Goal: Task Accomplishment & Management: Use online tool/utility

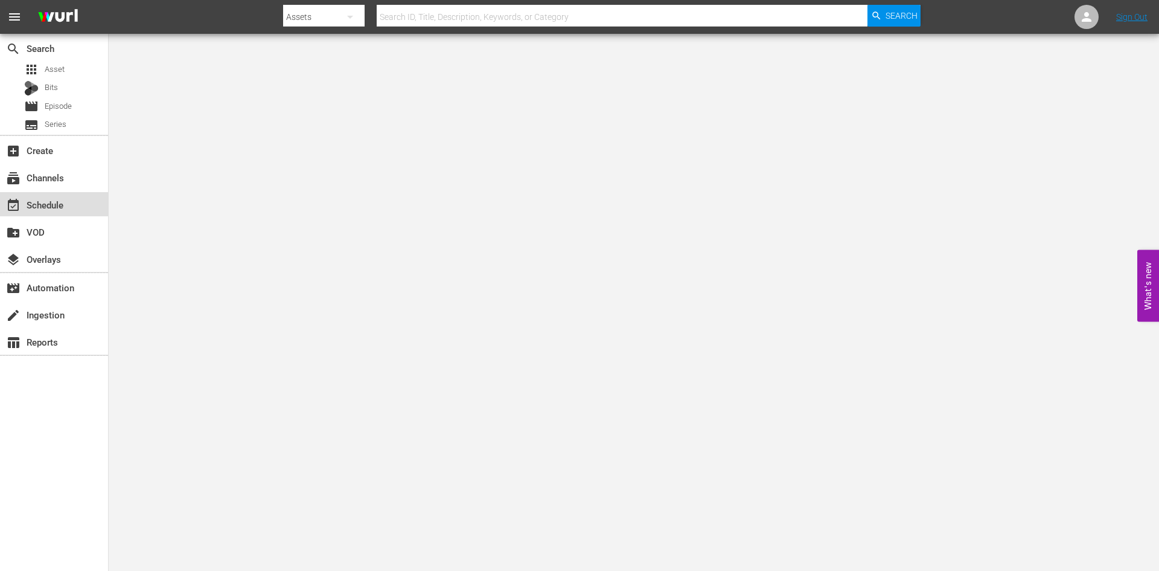
click at [37, 207] on div "event_available Schedule" at bounding box center [34, 202] width 68 height 11
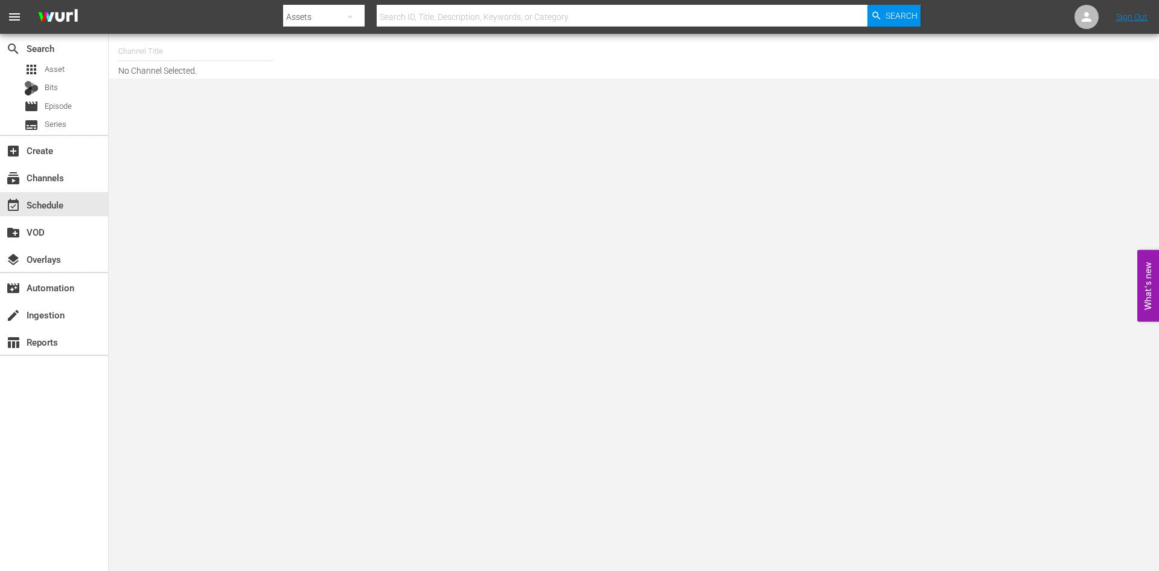
click at [164, 54] on input "text" at bounding box center [195, 51] width 155 height 29
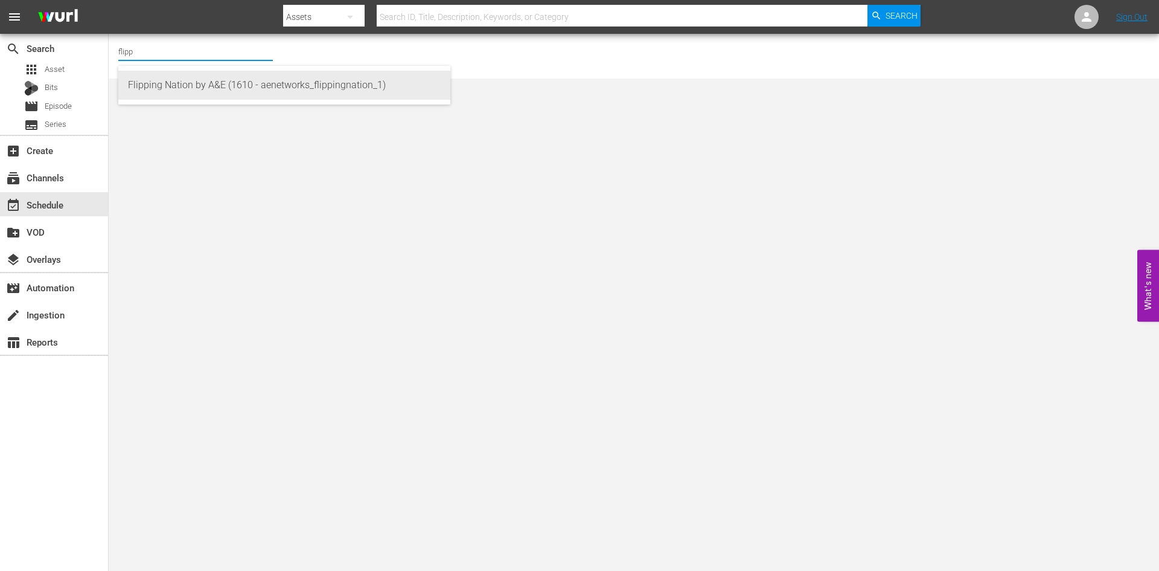
click at [160, 82] on div "Flipping Nation by A&E (1610 - aenetworks_flippingnation_1)" at bounding box center [284, 85] width 313 height 29
type input "Flipping Nation by A&E (1610 - aenetworks_flippingnation_1)"
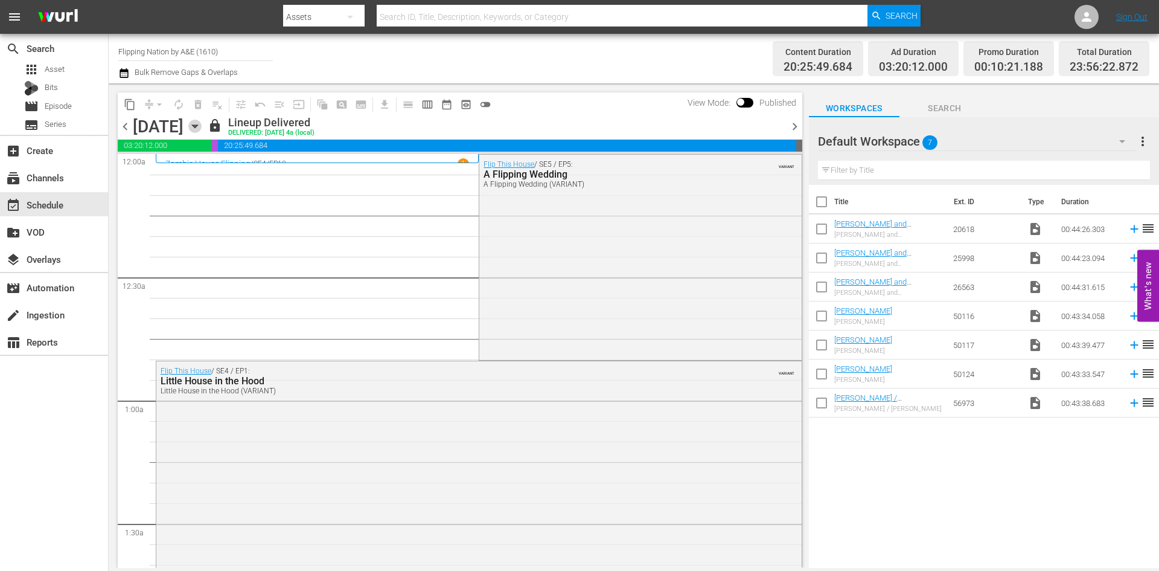
click at [202, 124] on icon "button" at bounding box center [194, 126] width 13 height 13
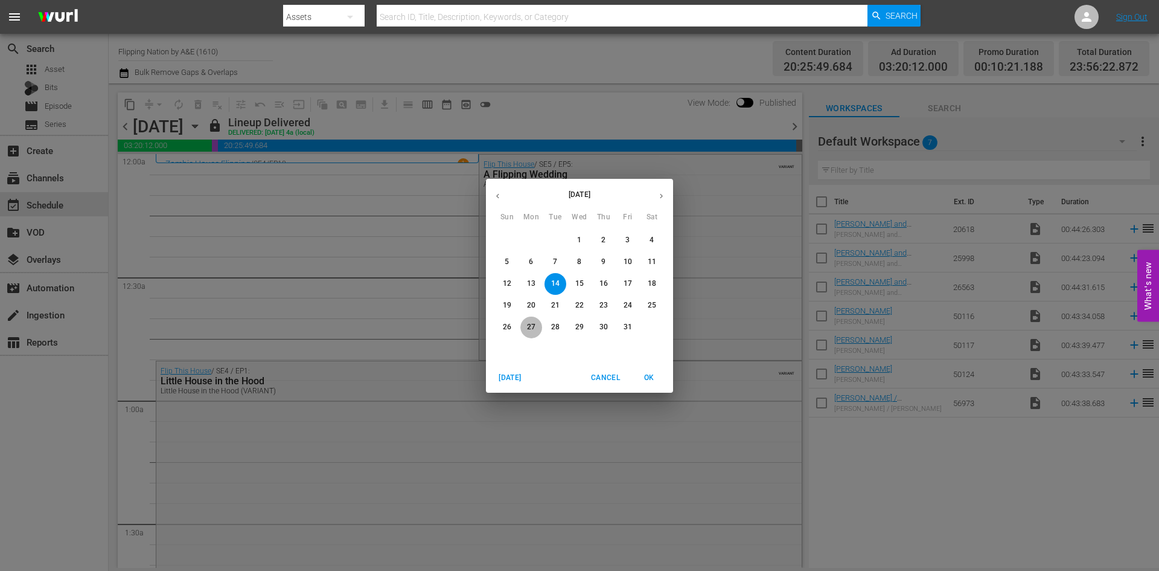
click at [533, 327] on p "27" at bounding box center [531, 327] width 8 height 10
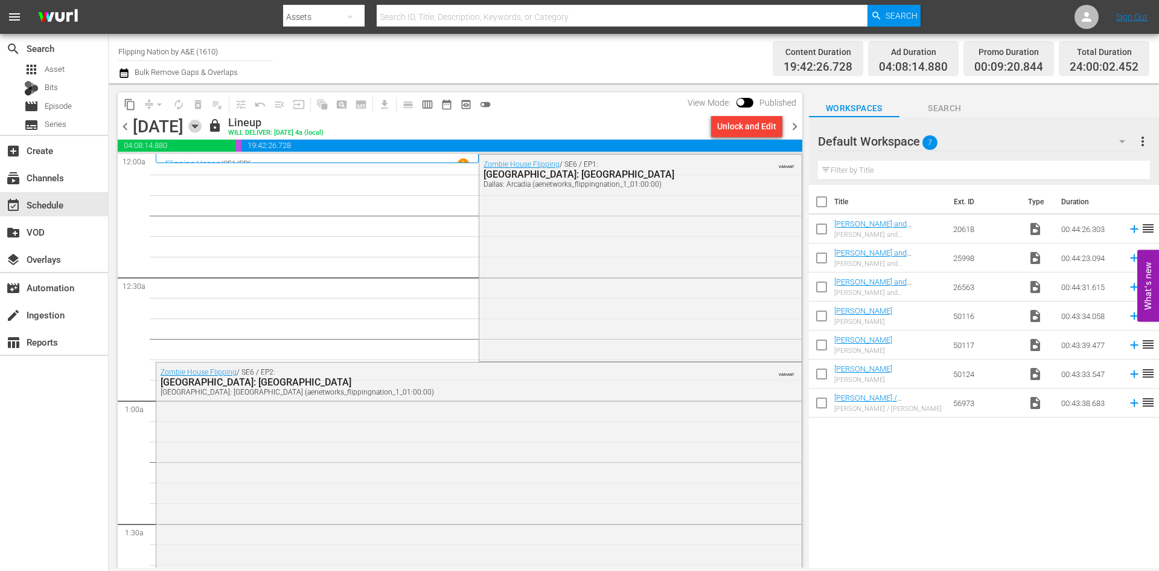
click at [202, 126] on icon "button" at bounding box center [194, 126] width 13 height 13
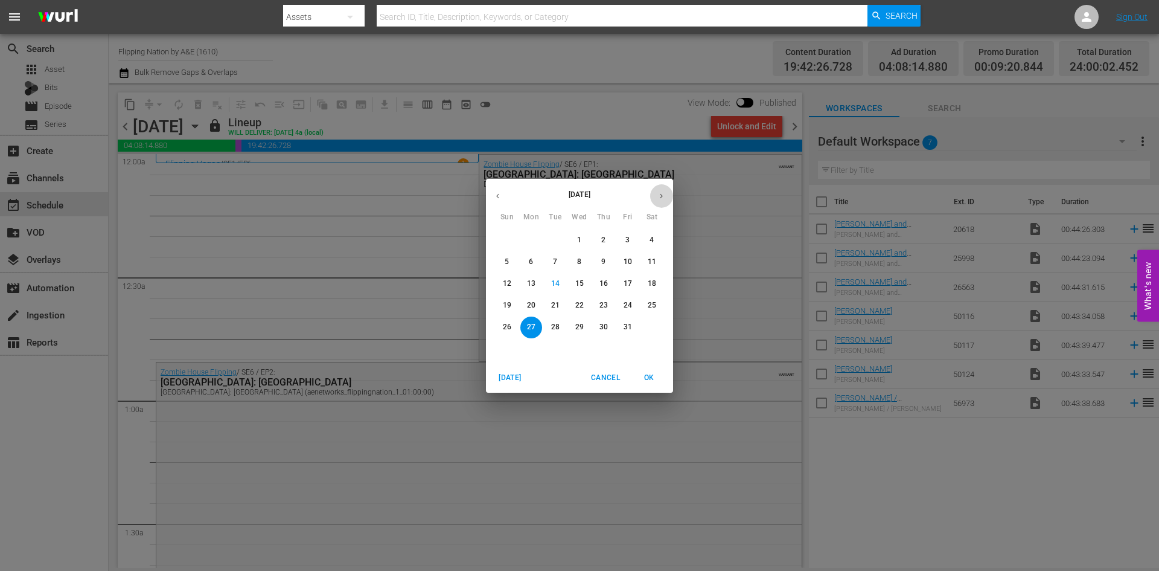
click at [657, 196] on icon "button" at bounding box center [661, 195] width 9 height 9
click at [505, 261] on p "2" at bounding box center [507, 262] width 4 height 10
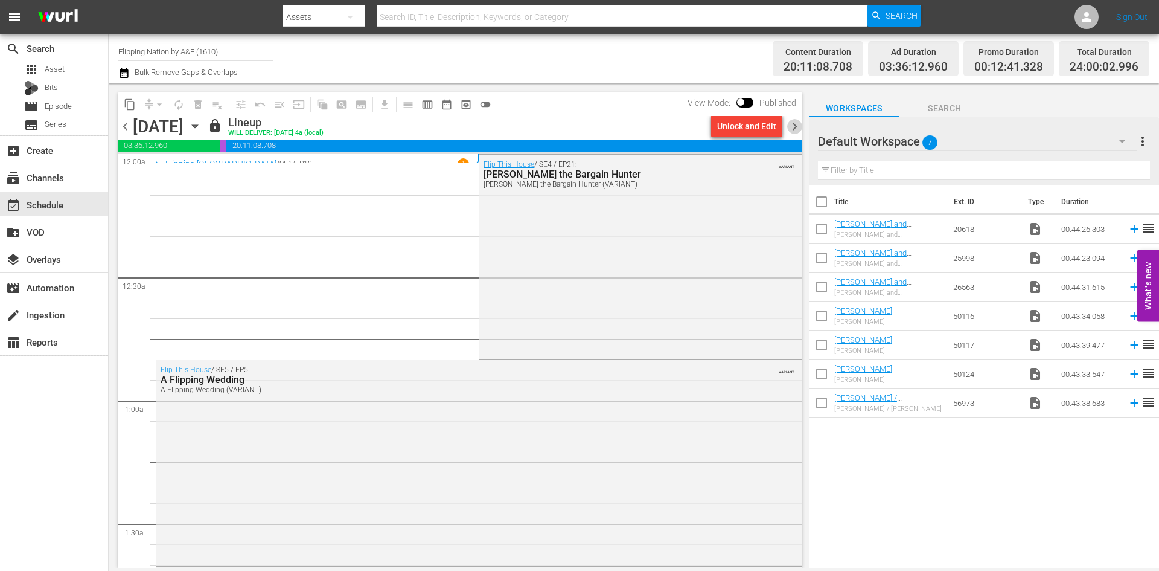
click at [795, 127] on span "chevron_right" at bounding box center [794, 126] width 15 height 15
